Goal: Information Seeking & Learning: Learn about a topic

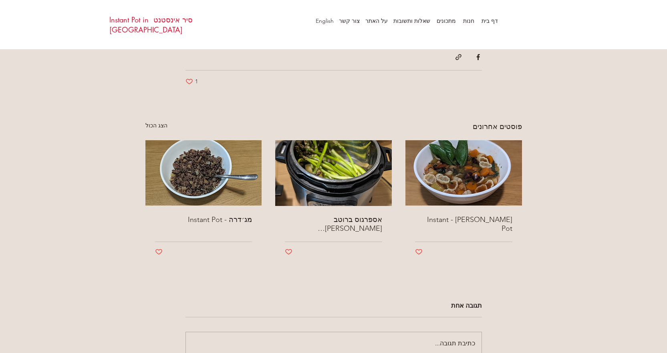
scroll to position [1442, 0]
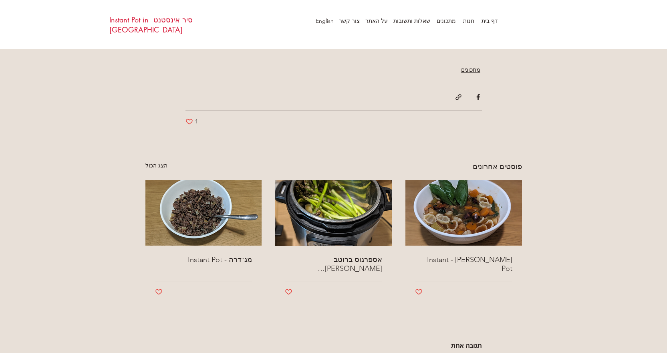
click at [476, 203] on img "מרק מינסטרונה - Instant Pot" at bounding box center [463, 212] width 117 height 65
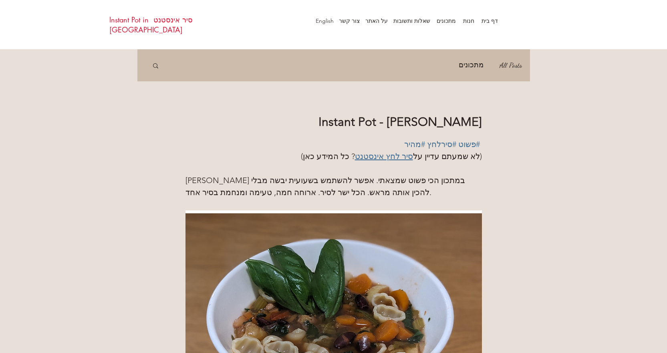
click at [376, 155] on span "סיר לחץ אינסטנט" at bounding box center [384, 156] width 58 height 10
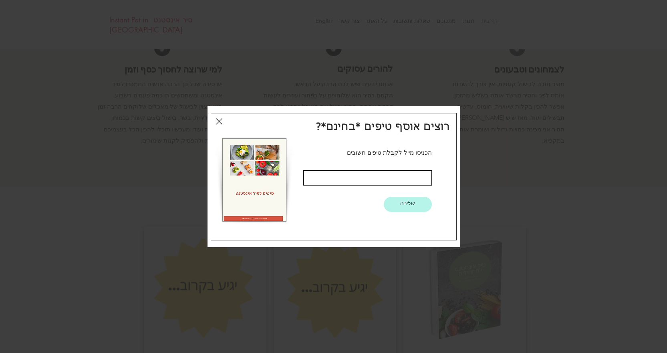
click at [220, 118] on icon "חזרה לאתר" at bounding box center [219, 122] width 6 height 10
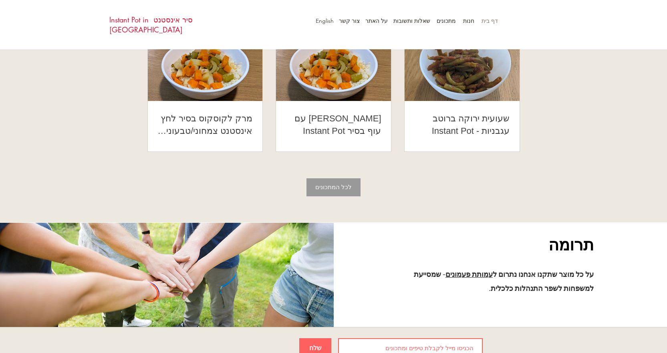
scroll to position [1526, 0]
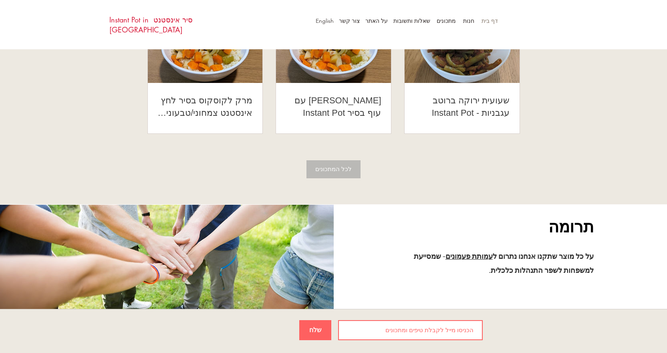
click at [339, 166] on span "לכל המתכונים" at bounding box center [333, 168] width 36 height 11
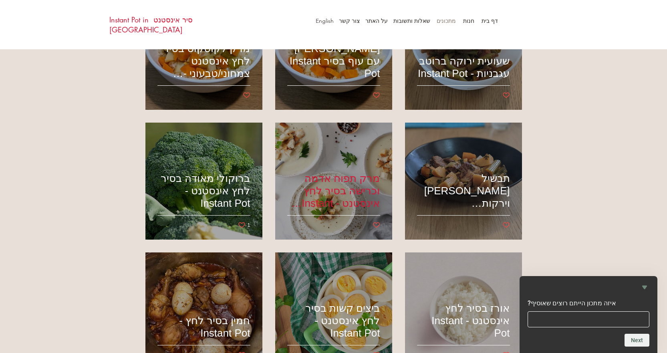
scroll to position [240, 0]
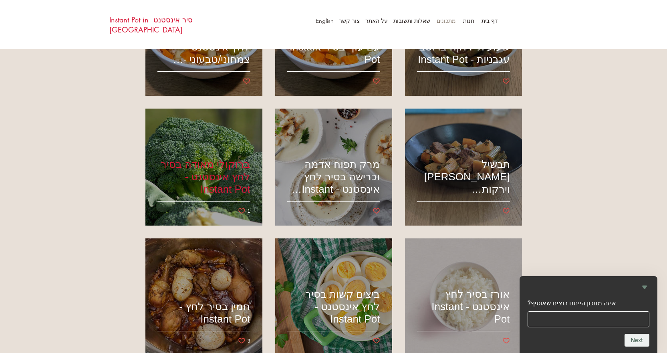
click at [205, 159] on h2 "ברוקולי מאודה בסיר לחץ אינסטנט - Instant Pot" at bounding box center [203, 176] width 93 height 37
